Goal: Find contact information: Find contact information

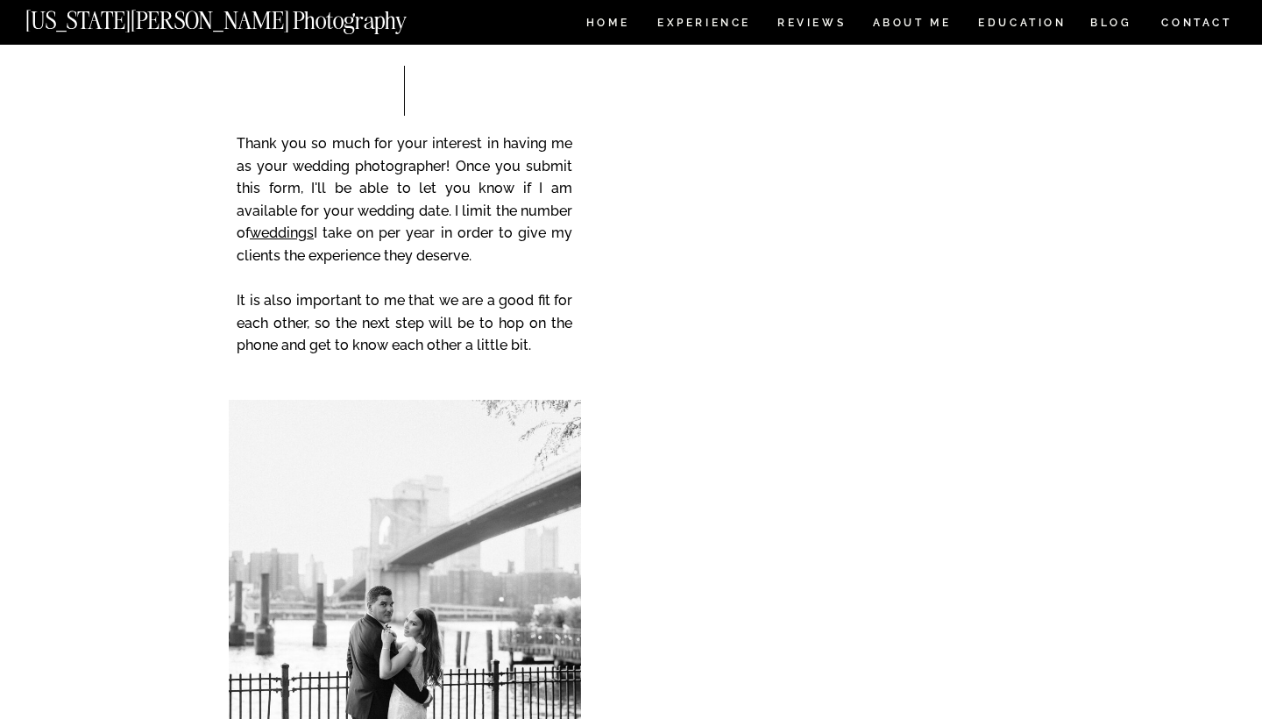
scroll to position [6979, 0]
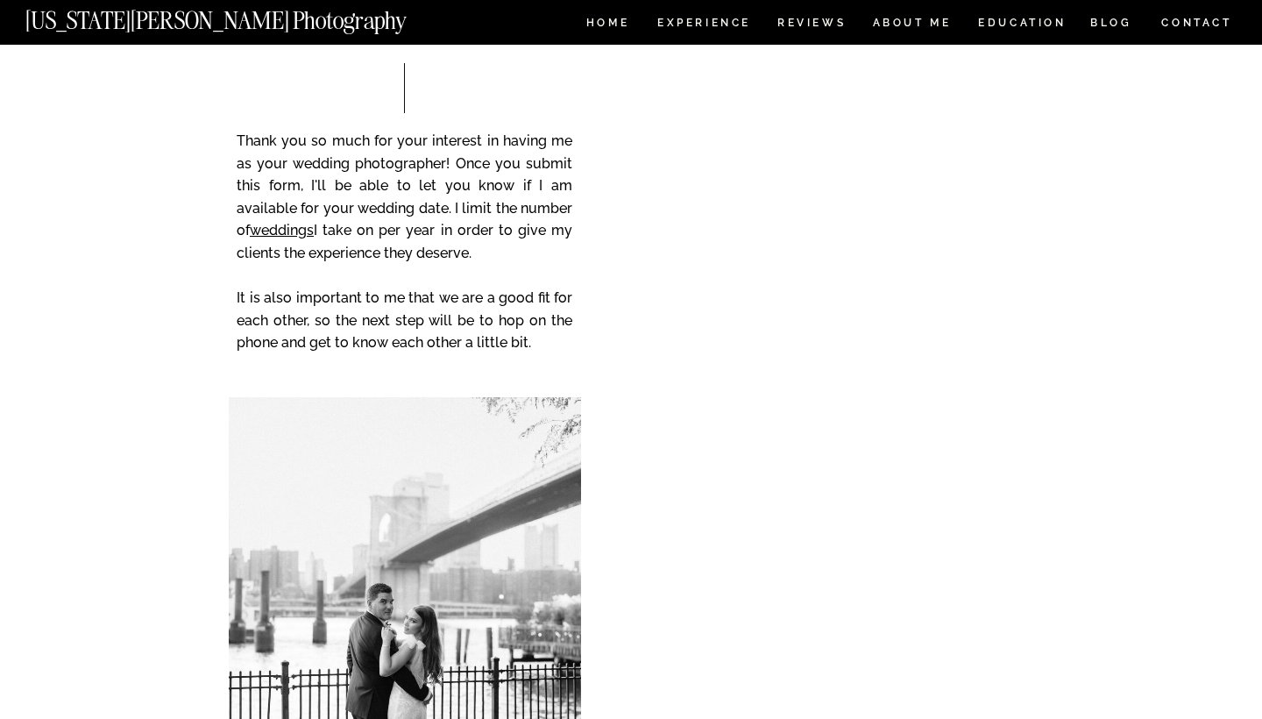
click at [697, 26] on nav "Experience" at bounding box center [703, 25] width 92 height 15
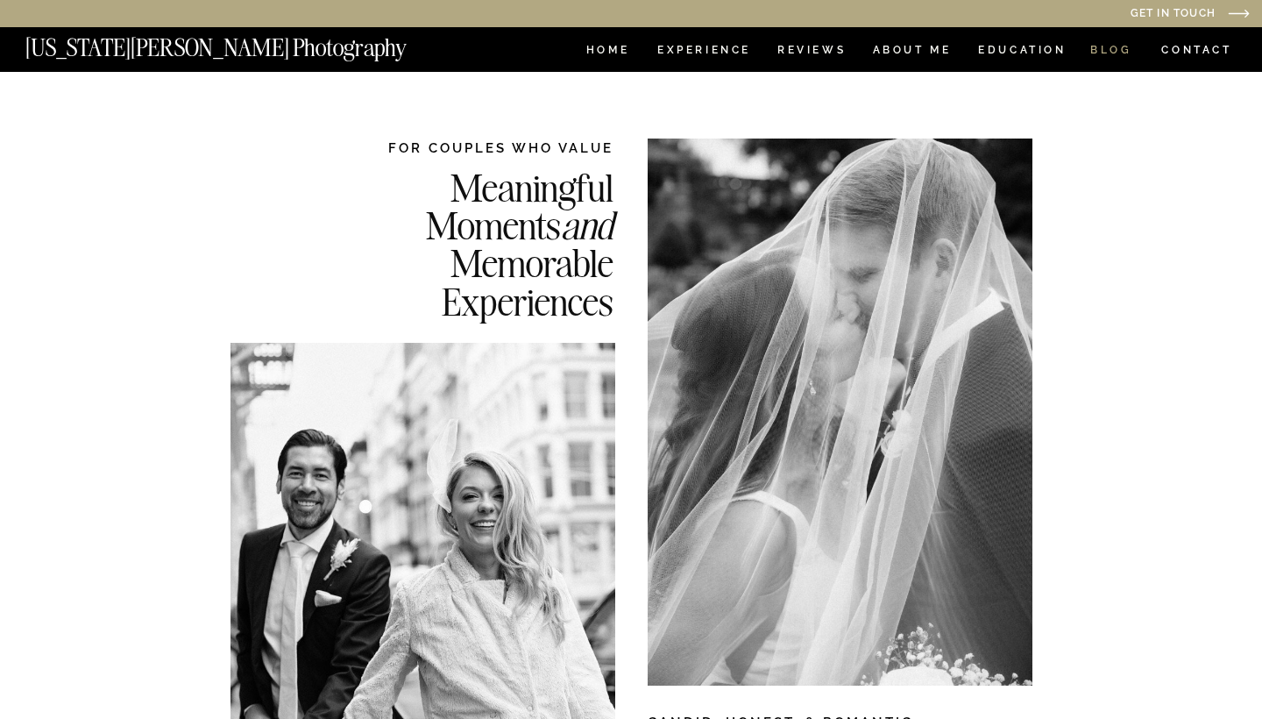
click at [1115, 53] on nav "BLOG" at bounding box center [1111, 52] width 42 height 15
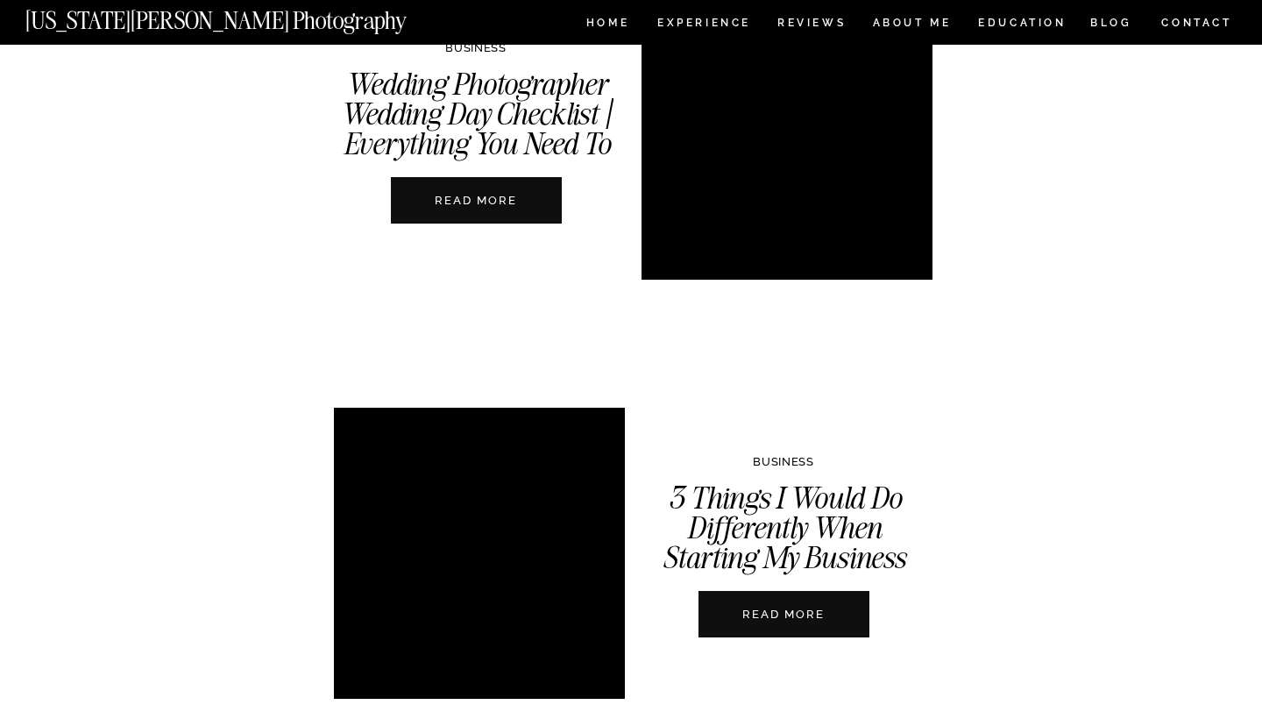
scroll to position [2644, 0]
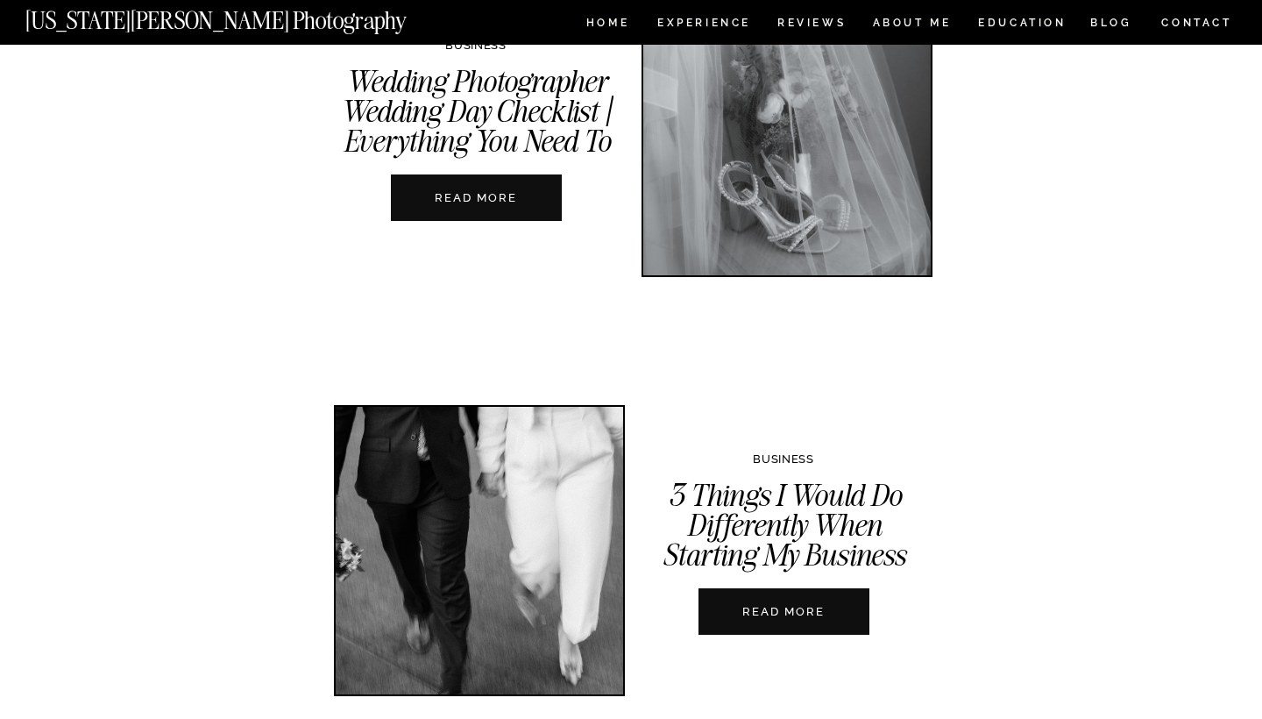
click at [516, 188] on div at bounding box center [476, 197] width 171 height 46
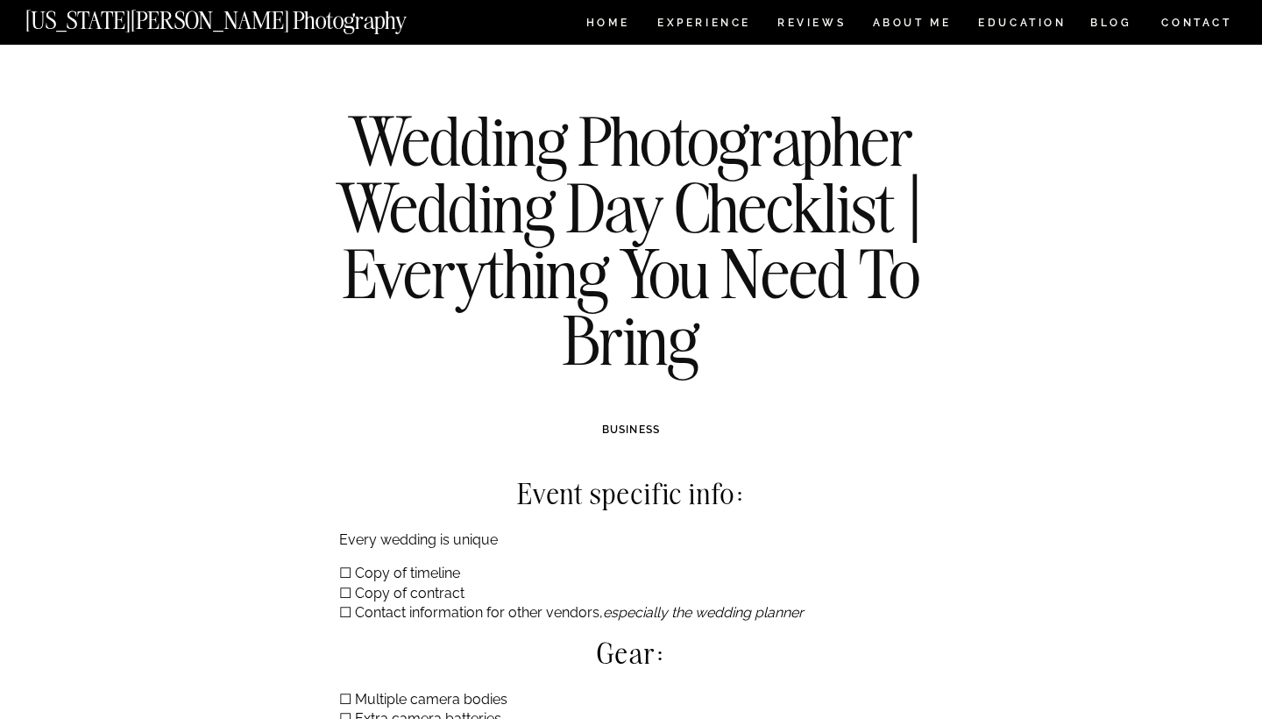
click at [1198, 9] on div at bounding box center [631, 22] width 1262 height 45
click at [1206, 25] on nav "CONTACT" at bounding box center [1196, 22] width 73 height 19
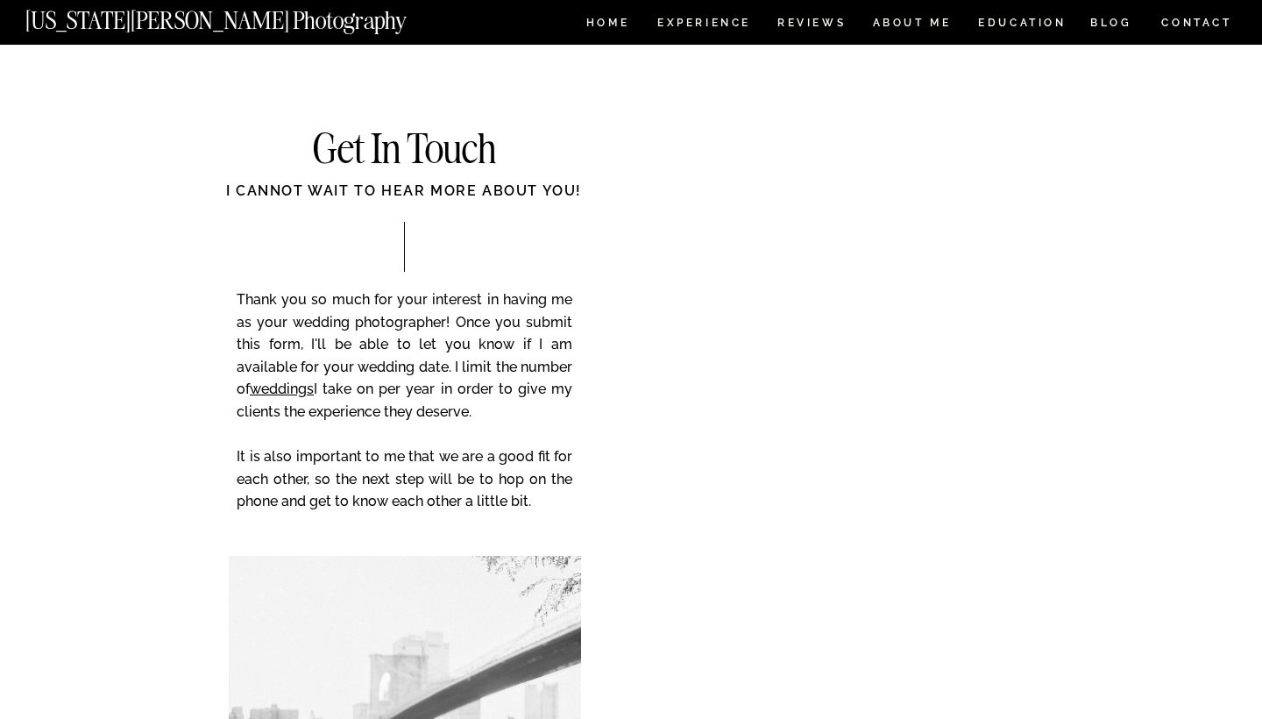
click at [564, 217] on div "I cannot wait to hear more about you!" at bounding box center [404, 201] width 493 height 40
